Goal: Communication & Community: Answer question/provide support

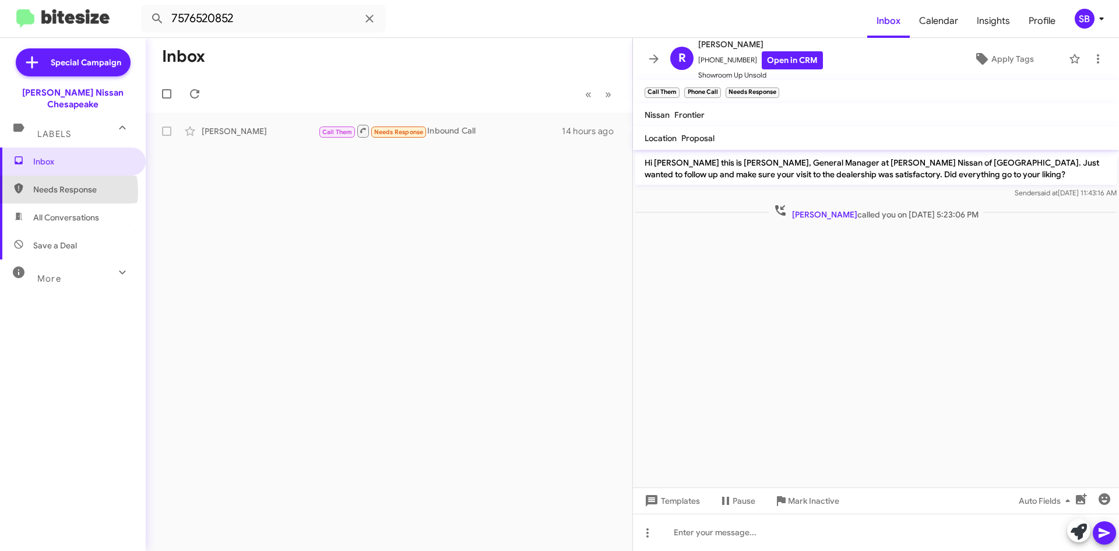
click at [50, 184] on span "Needs Response" at bounding box center [82, 190] width 99 height 12
type input "in:needs-response"
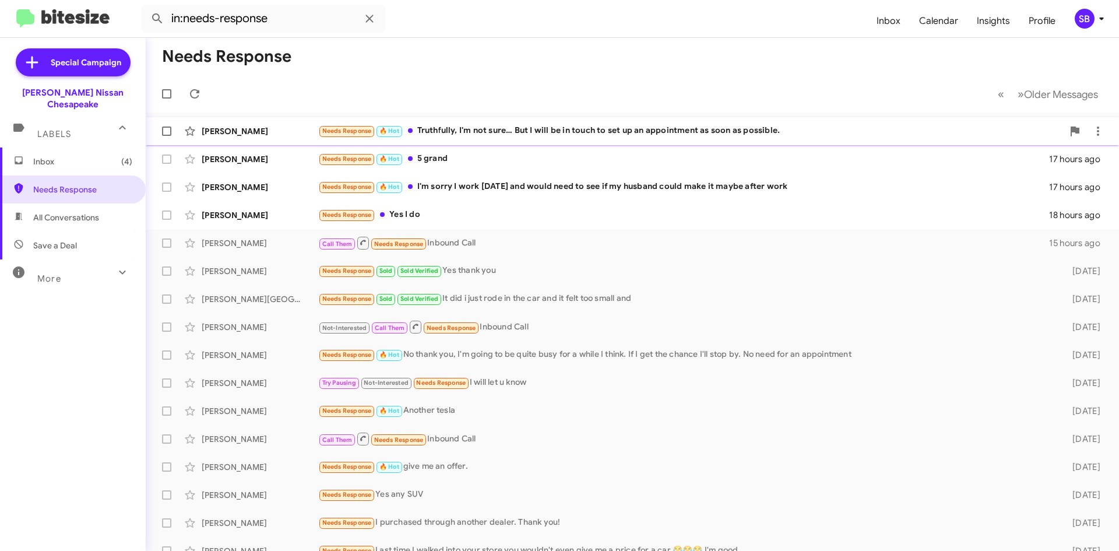
click at [504, 120] on div "[PERSON_NAME] Needs Response 🔥 Hot Truthfully, I'm not sure… But I will be in t…" at bounding box center [632, 131] width 955 height 23
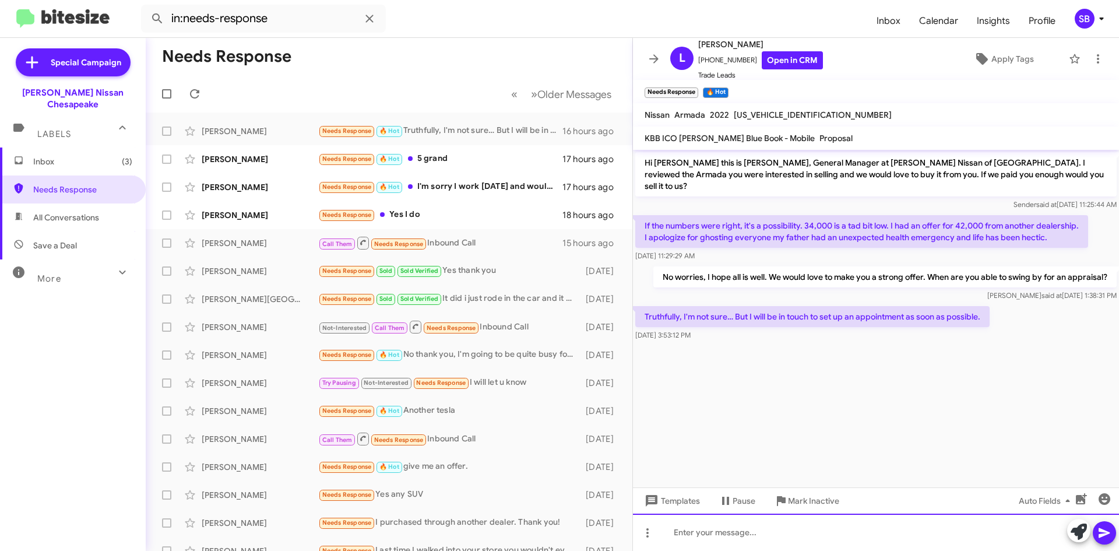
click at [763, 538] on div at bounding box center [876, 532] width 486 height 37
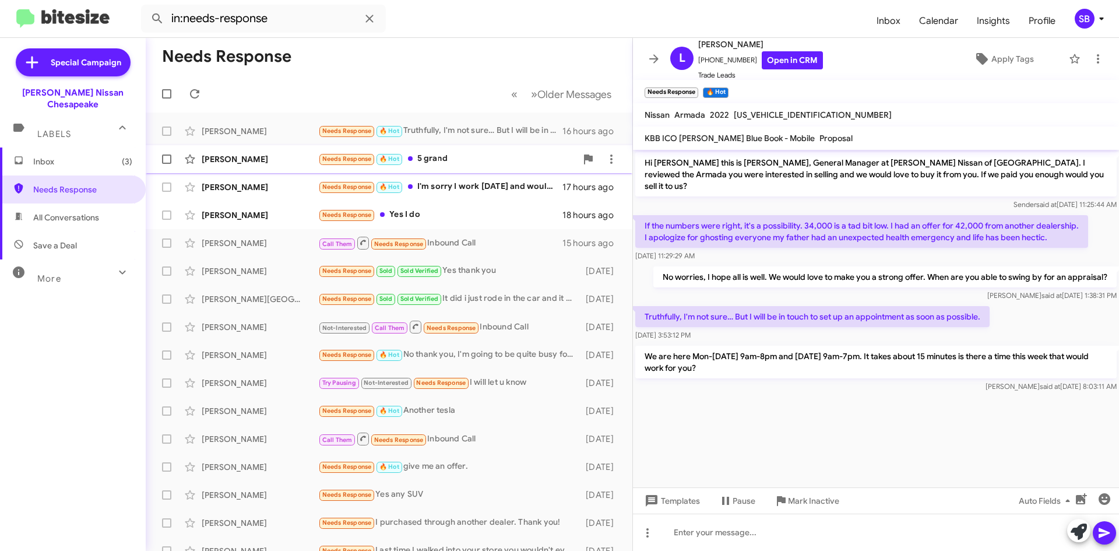
click at [463, 166] on div "Needs Response 🔥 Hot 5 grand" at bounding box center [447, 158] width 258 height 13
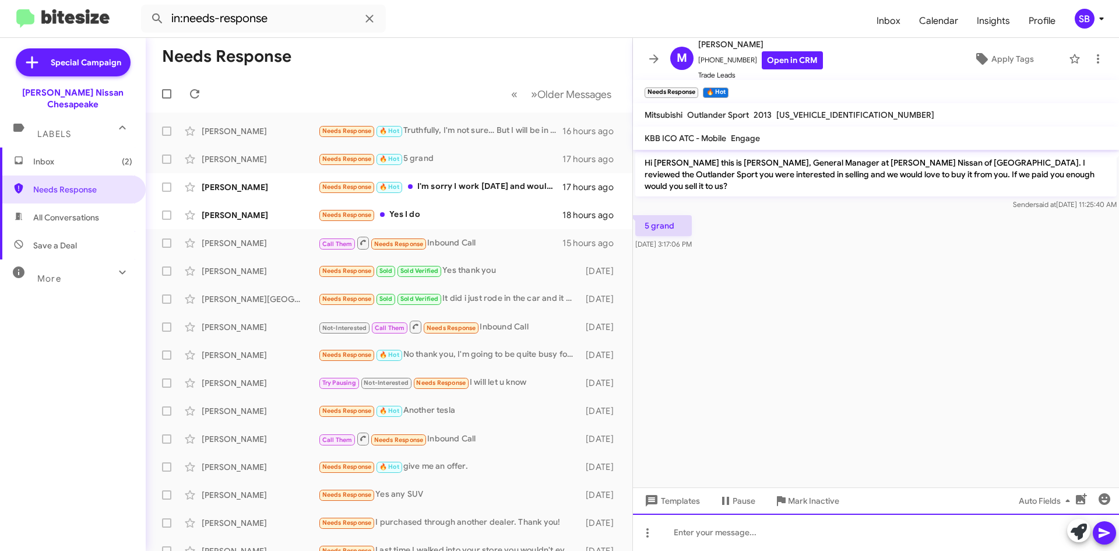
click at [765, 538] on div at bounding box center [876, 532] width 486 height 37
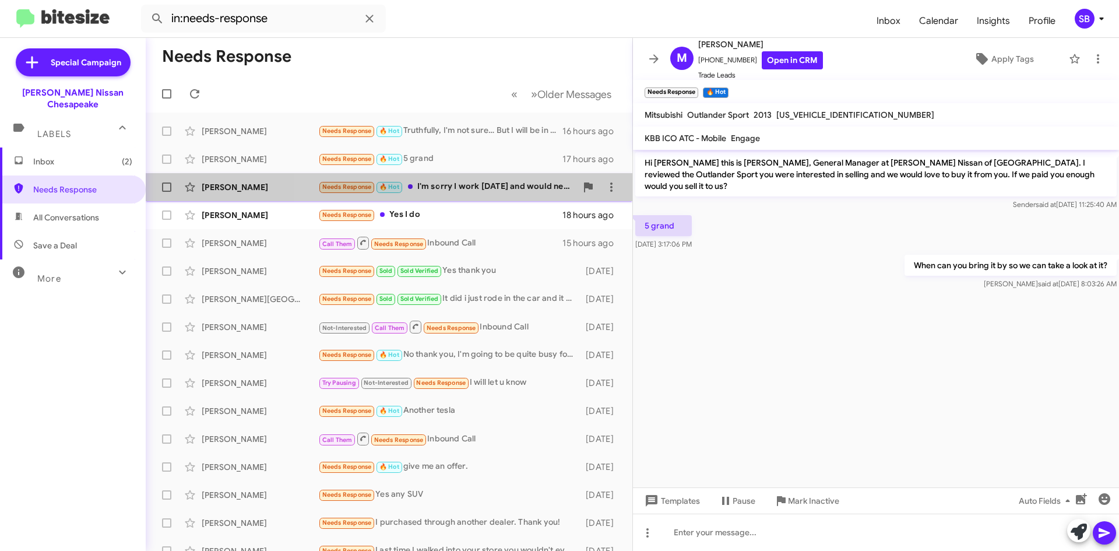
click at [467, 187] on div "Needs Response 🔥 Hot I'm sorry I work [DATE] and would need to see if my husban…" at bounding box center [447, 186] width 258 height 13
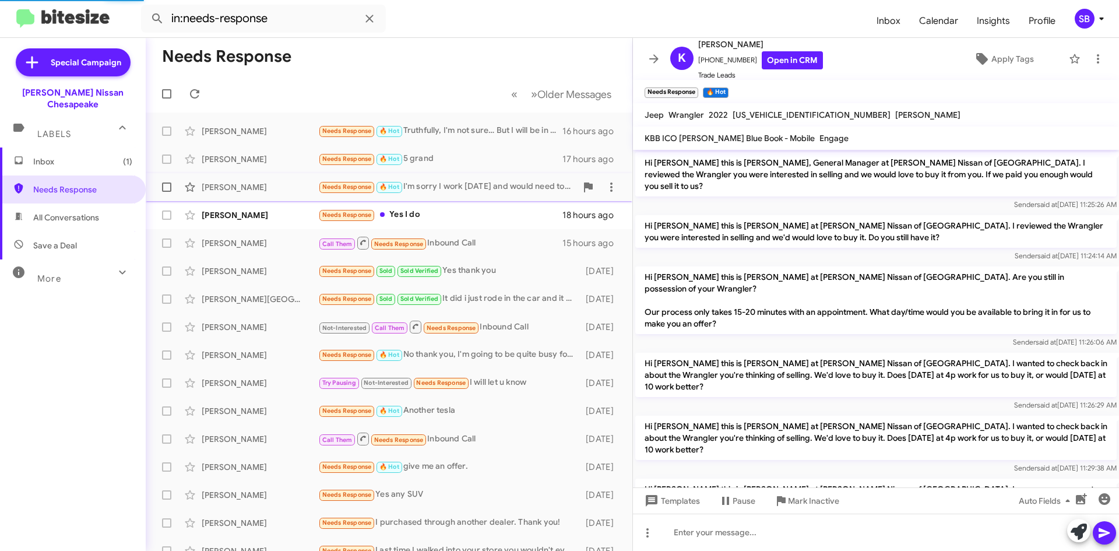
scroll to position [139, 0]
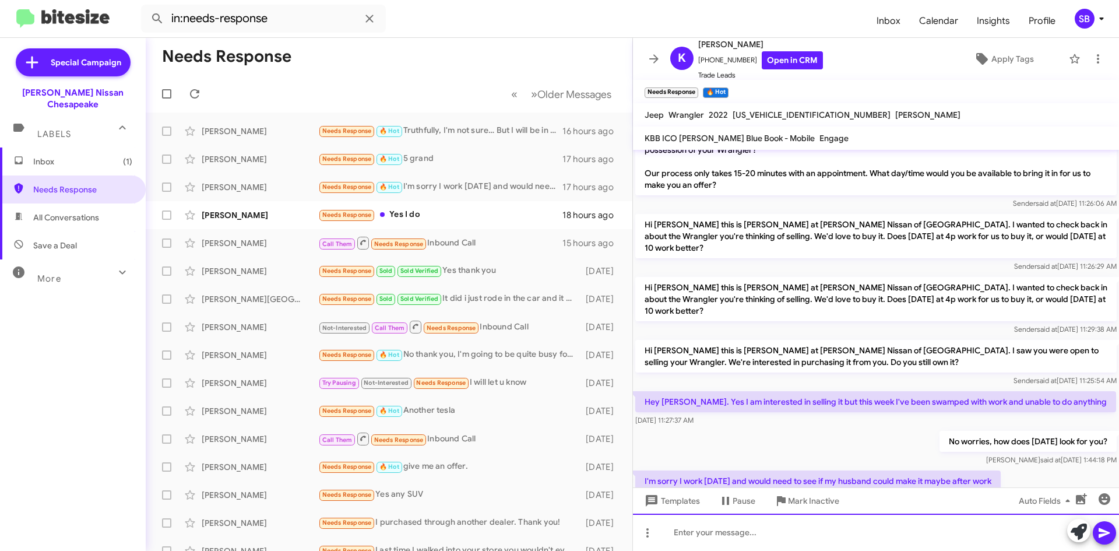
click at [795, 517] on div at bounding box center [876, 532] width 486 height 37
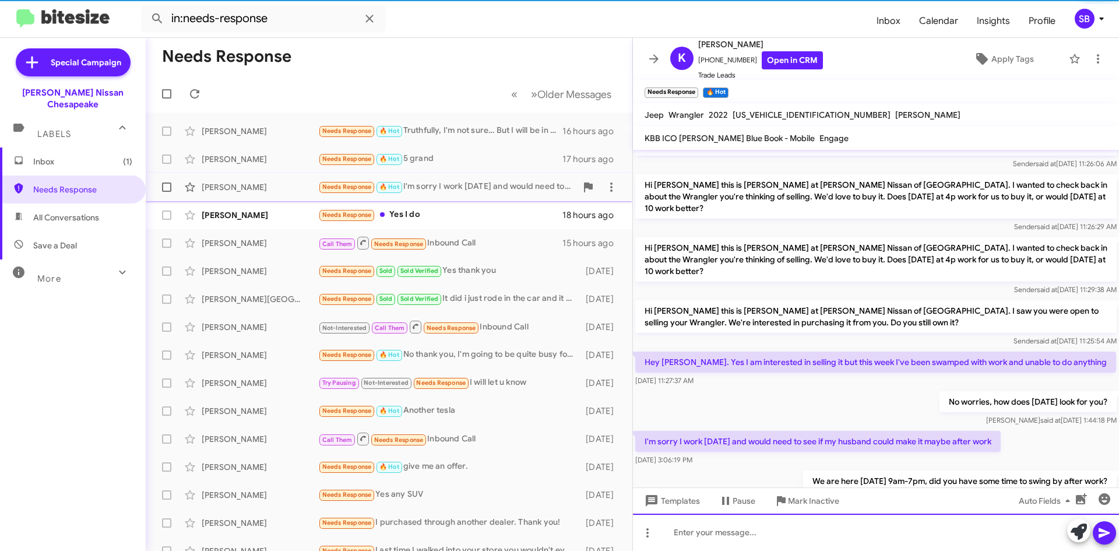
scroll to position [181, 0]
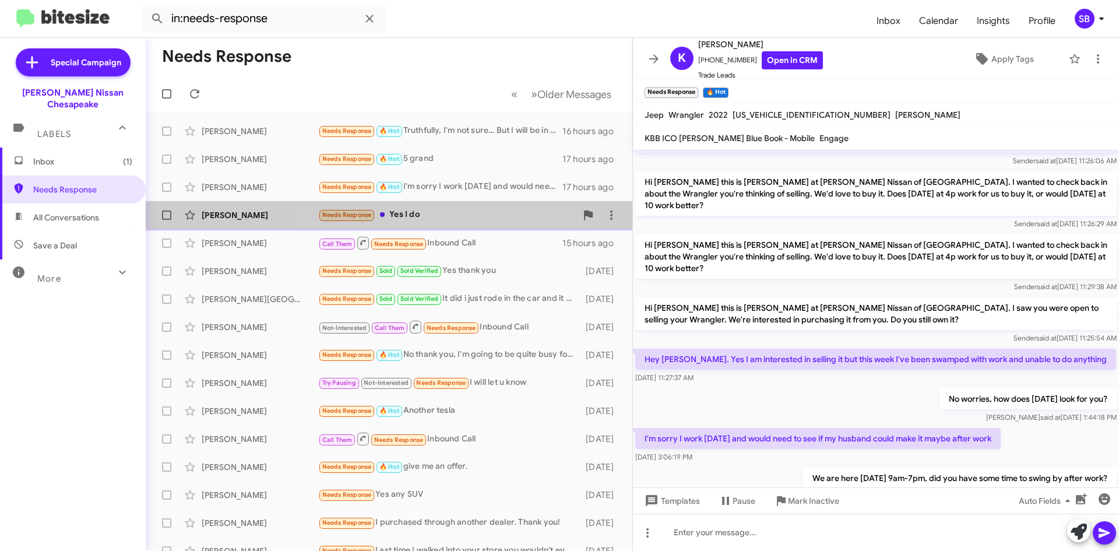
click at [425, 210] on div "Needs Response Yes I do" at bounding box center [447, 214] width 258 height 13
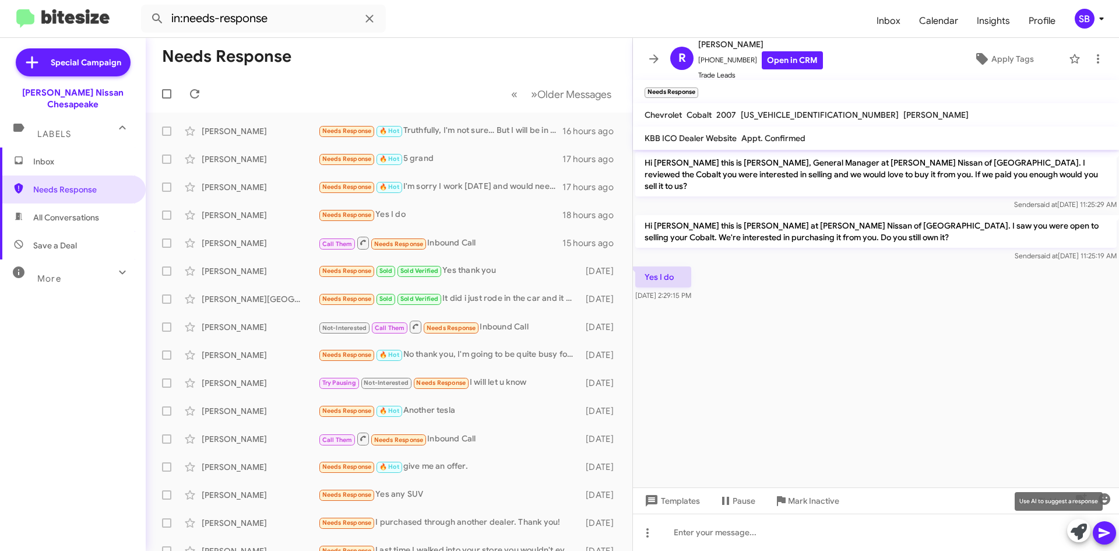
click at [1077, 524] on icon at bounding box center [1079, 532] width 16 height 16
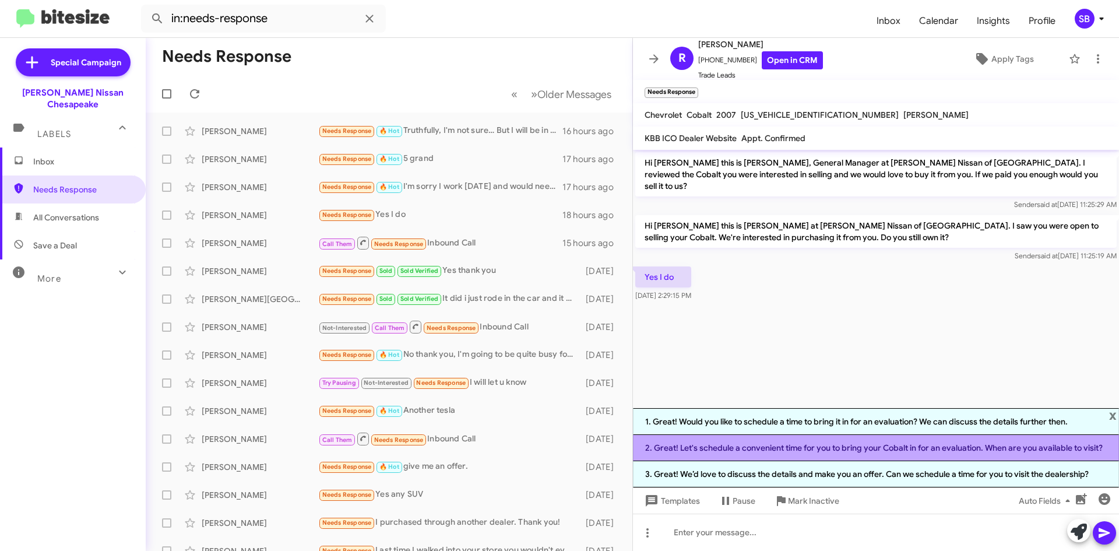
click at [785, 449] on li "2. Great! Let's schedule a convenient time for you to bring your Cobalt in for …" at bounding box center [876, 448] width 486 height 26
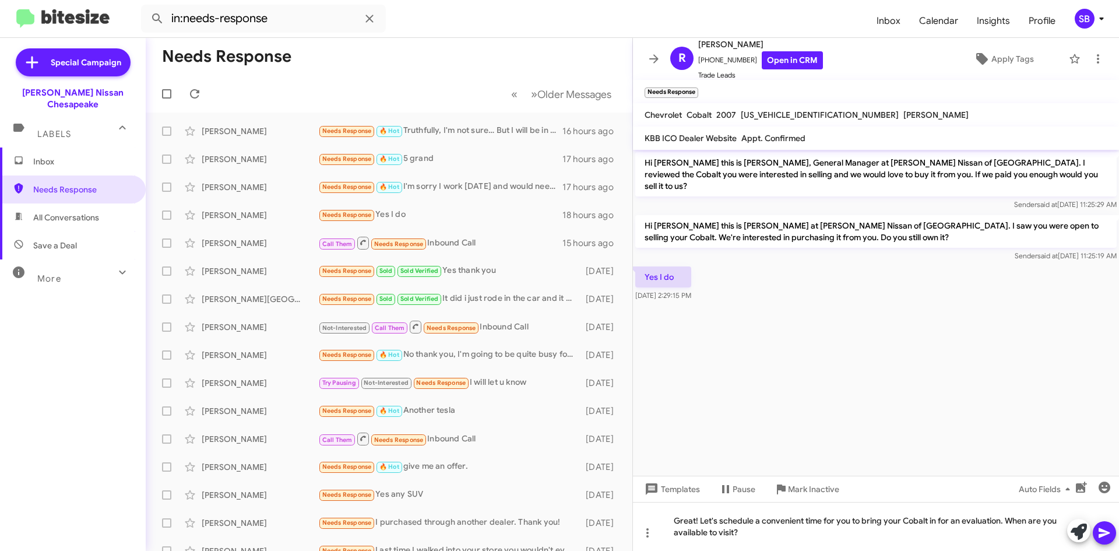
click at [1110, 536] on icon at bounding box center [1105, 533] width 14 height 14
